Goal: Task Accomplishment & Management: Complete application form

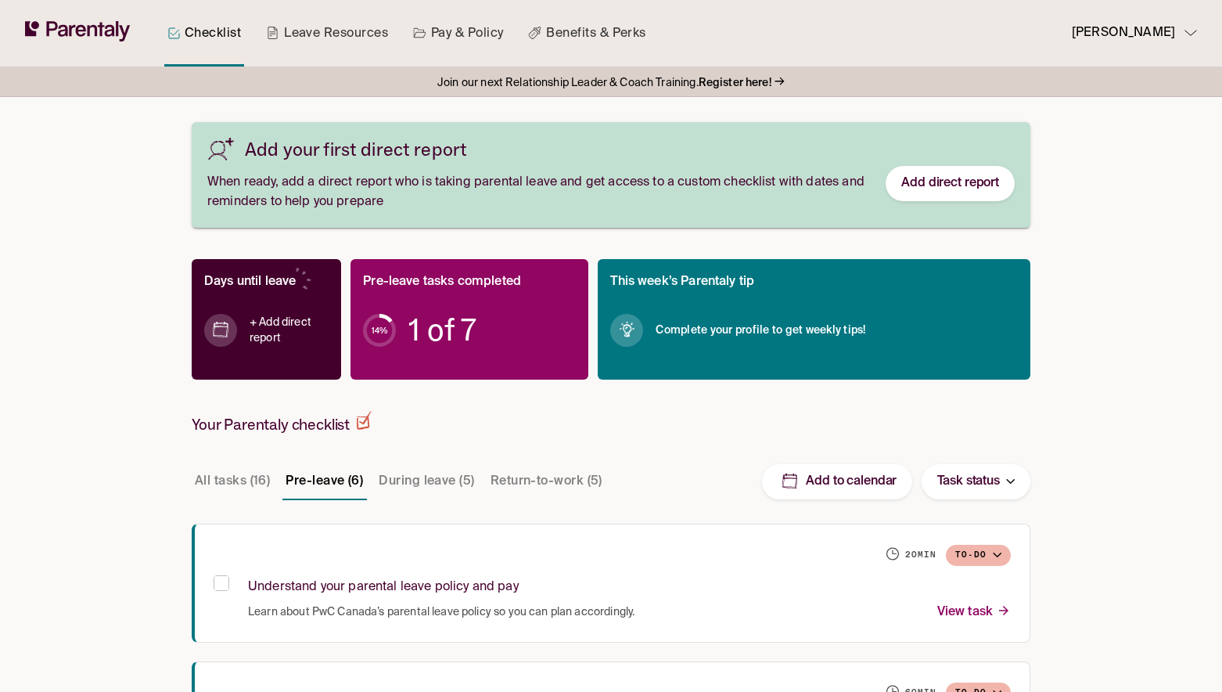
click at [154, 342] on div "Checklist Leave Resources Pay & Policy Benefits & Perks [PERSON_NAME] Join our …" at bounding box center [611, 682] width 1222 height 1365
click at [355, 22] on link "Leave Resources" at bounding box center [327, 33] width 128 height 67
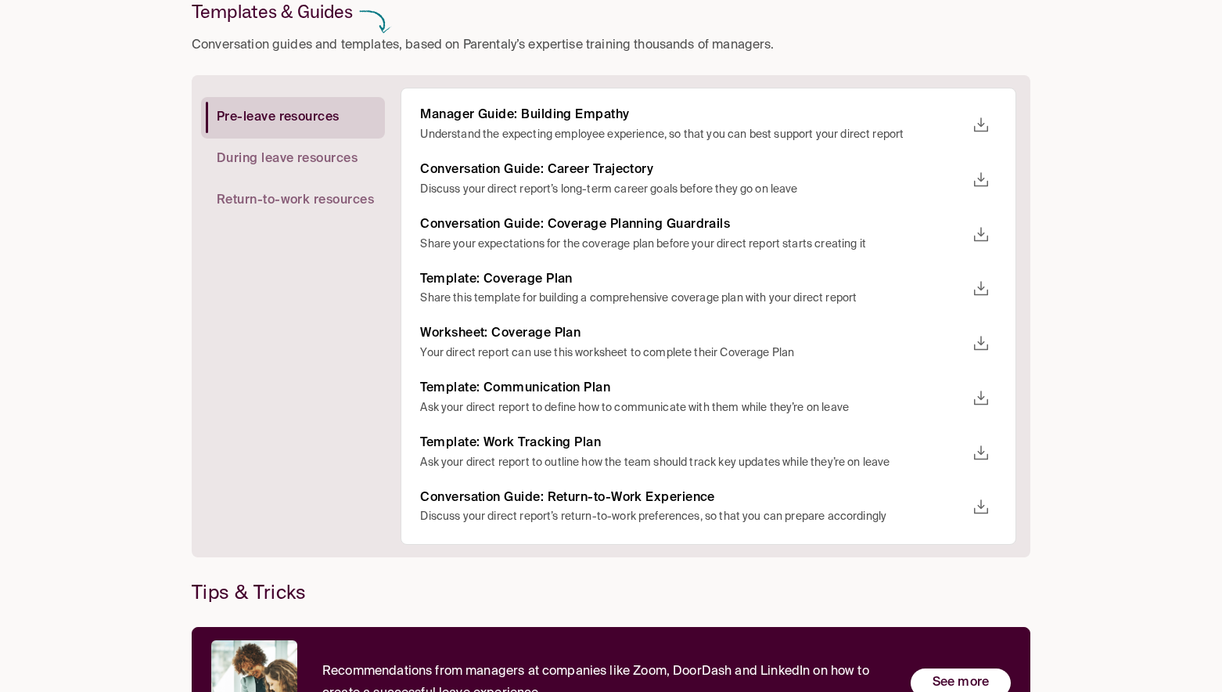
scroll to position [390, 0]
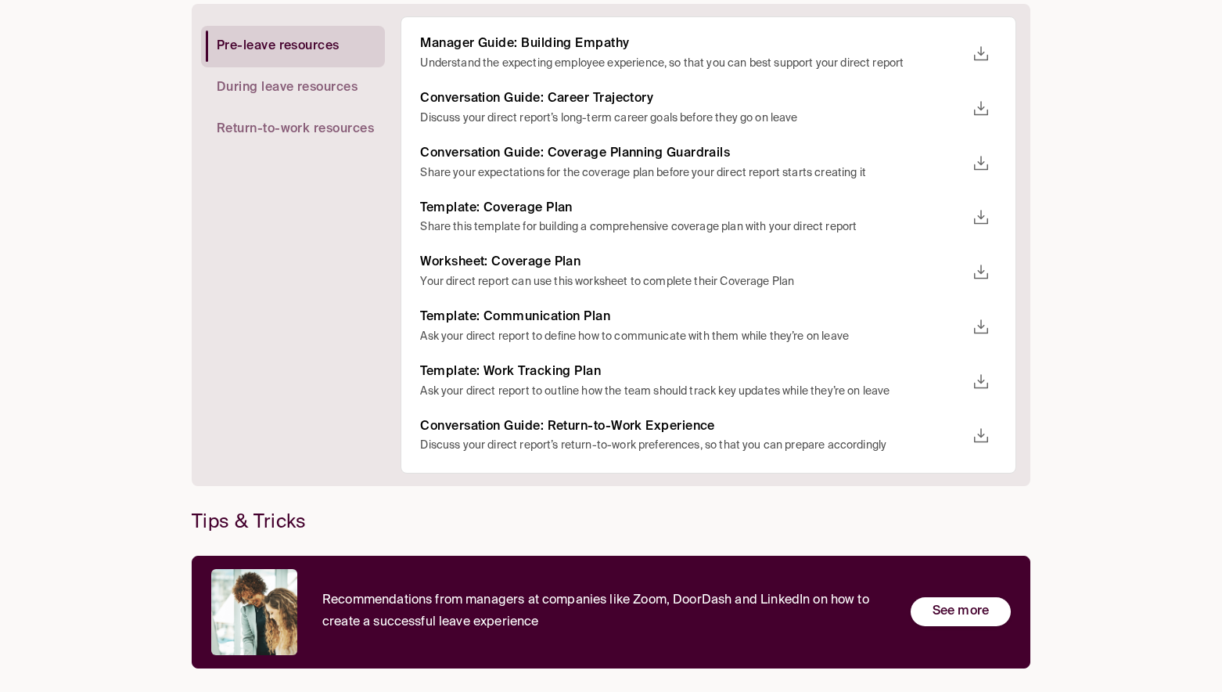
click at [665, 482] on div "Pre-leave resources During leave resources Return-to-work resources Manager Gui…" at bounding box center [611, 245] width 839 height 482
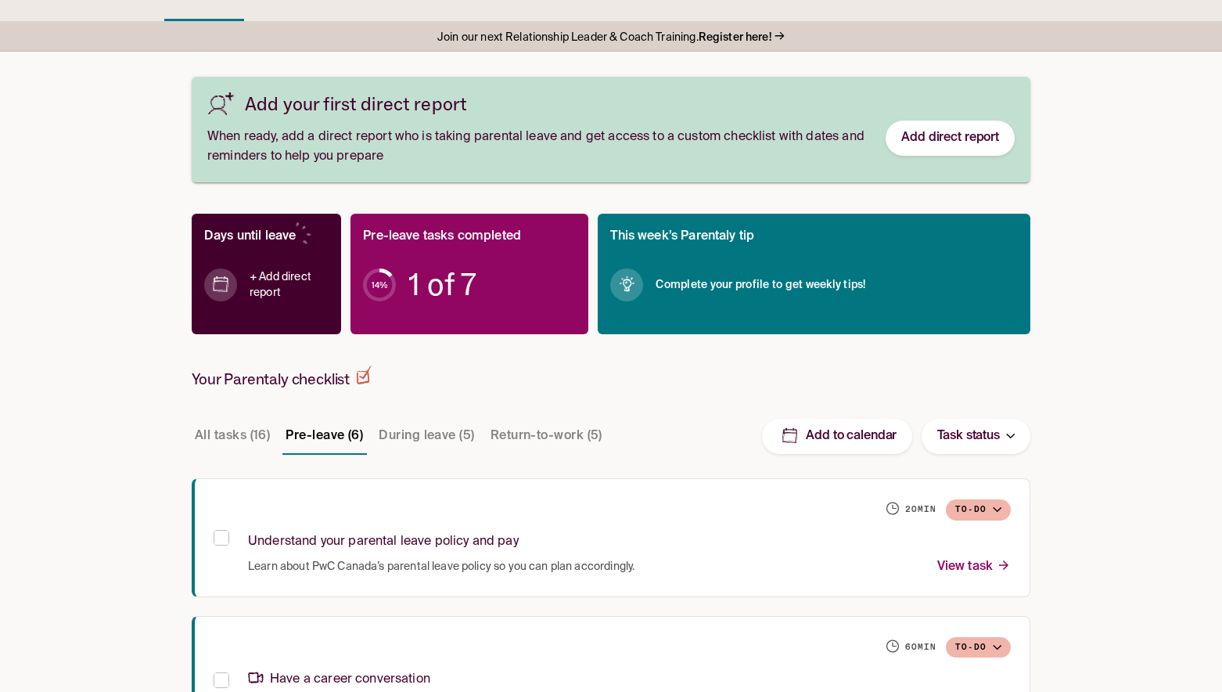
scroll to position [74, 0]
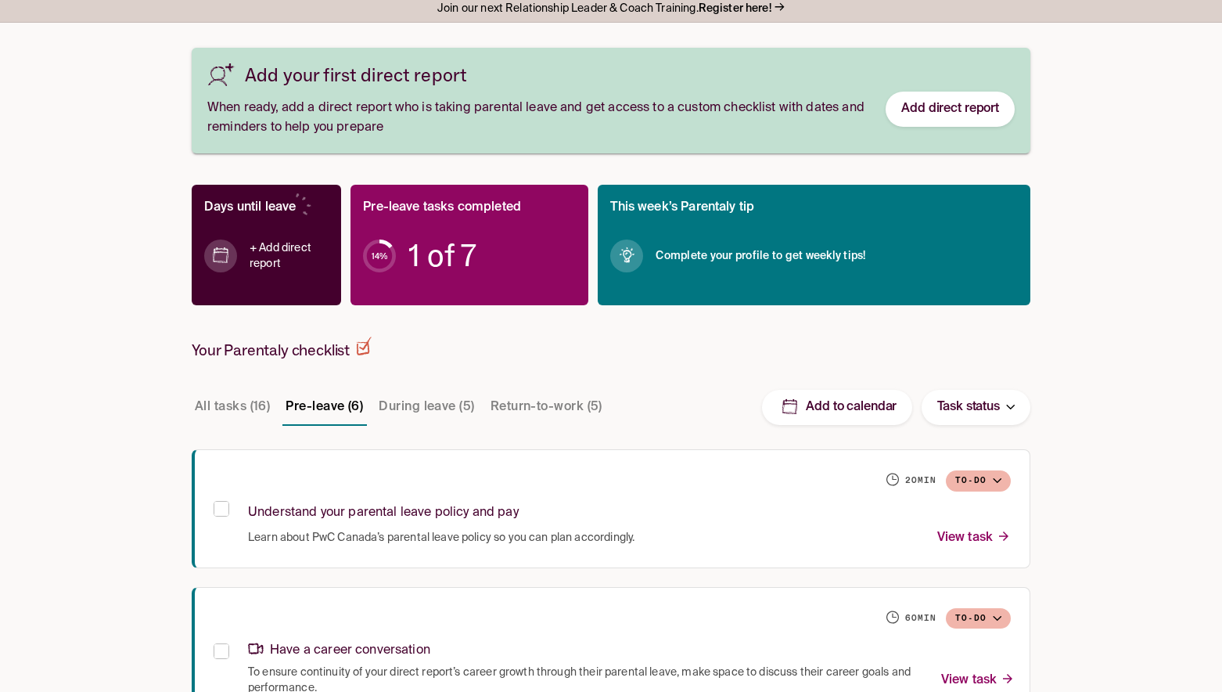
click at [266, 249] on h4 "+ Add direct report" at bounding box center [289, 255] width 79 height 31
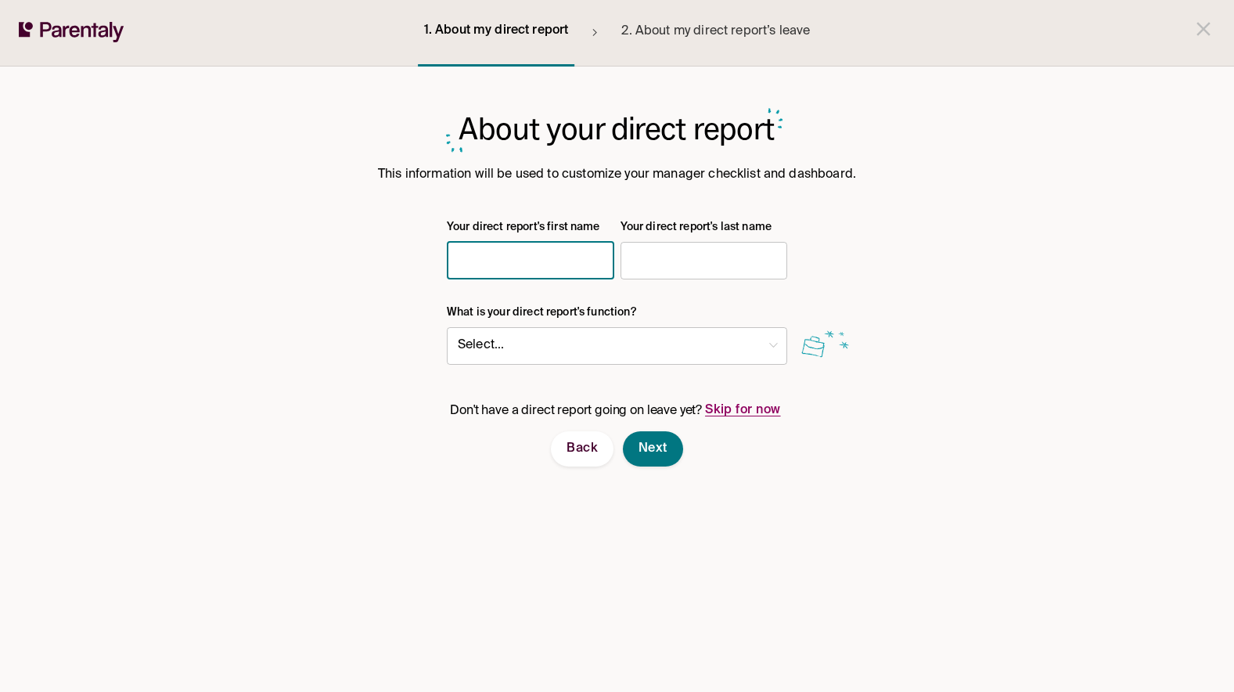
click at [493, 259] on input "text" at bounding box center [530, 260] width 167 height 31
click at [360, 285] on form "About your direct report This information will be used to customize your manage…" at bounding box center [617, 288] width 839 height 356
click at [520, 256] on input "text" at bounding box center [530, 260] width 167 height 31
click at [87, 24] on icon at bounding box center [72, 32] width 106 height 20
